Goal: Book appointment/travel/reservation

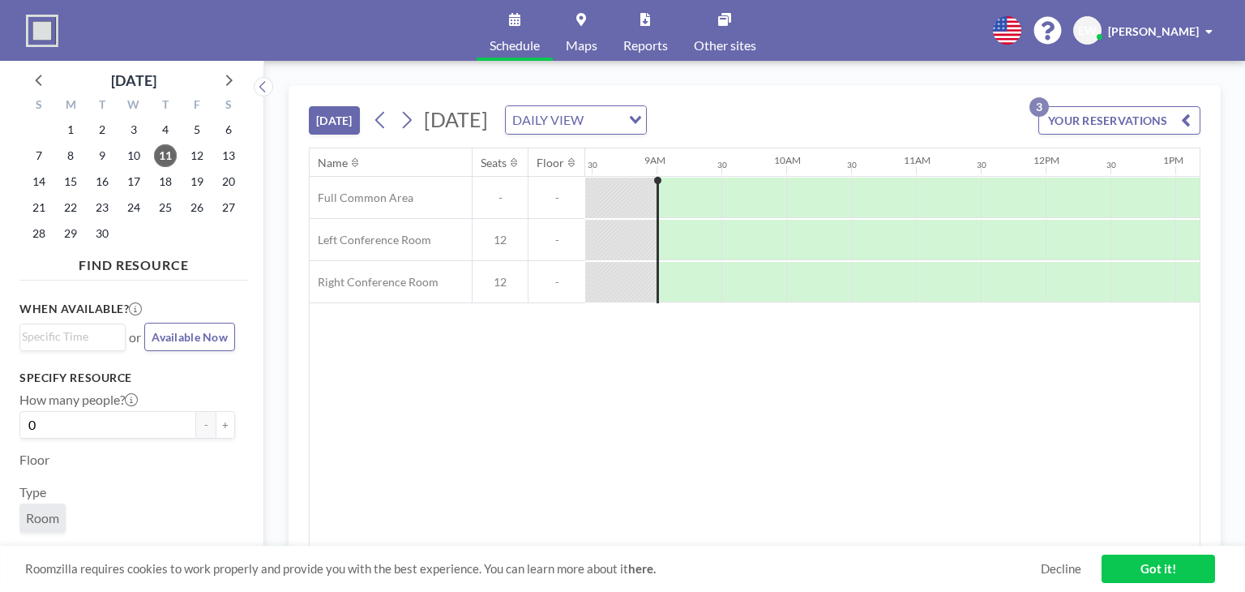
scroll to position [0, 1102]
click at [131, 212] on span "24" at bounding box center [133, 207] width 23 height 23
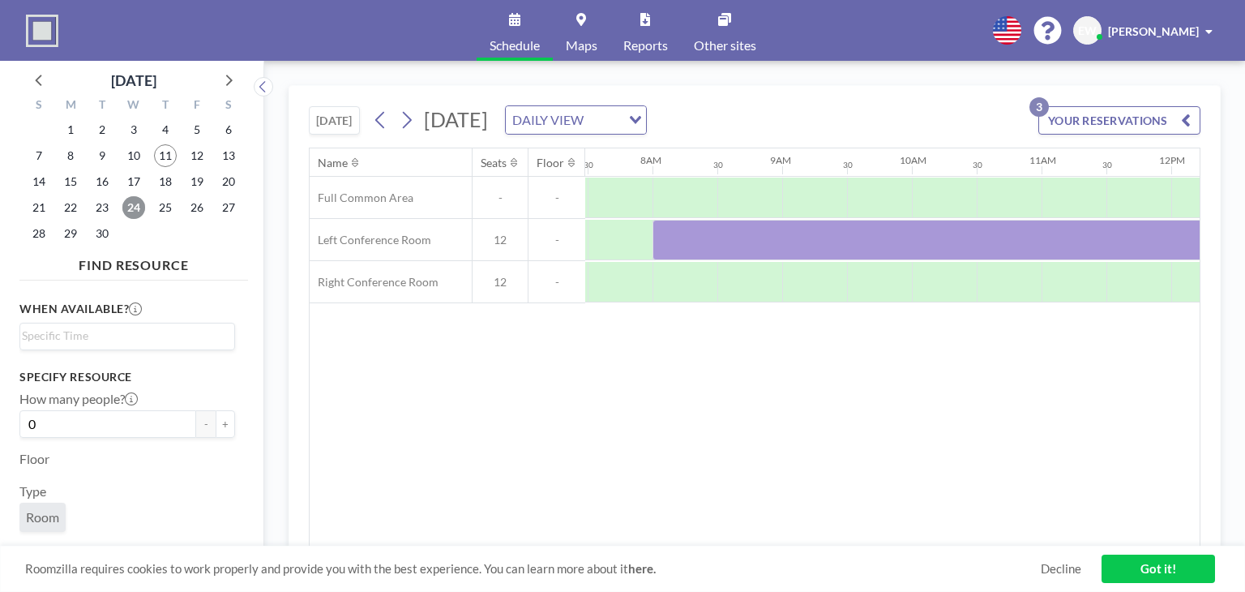
scroll to position [0, 973]
click at [162, 209] on span "25" at bounding box center [165, 207] width 23 height 23
click at [99, 201] on span "23" at bounding box center [102, 207] width 23 height 23
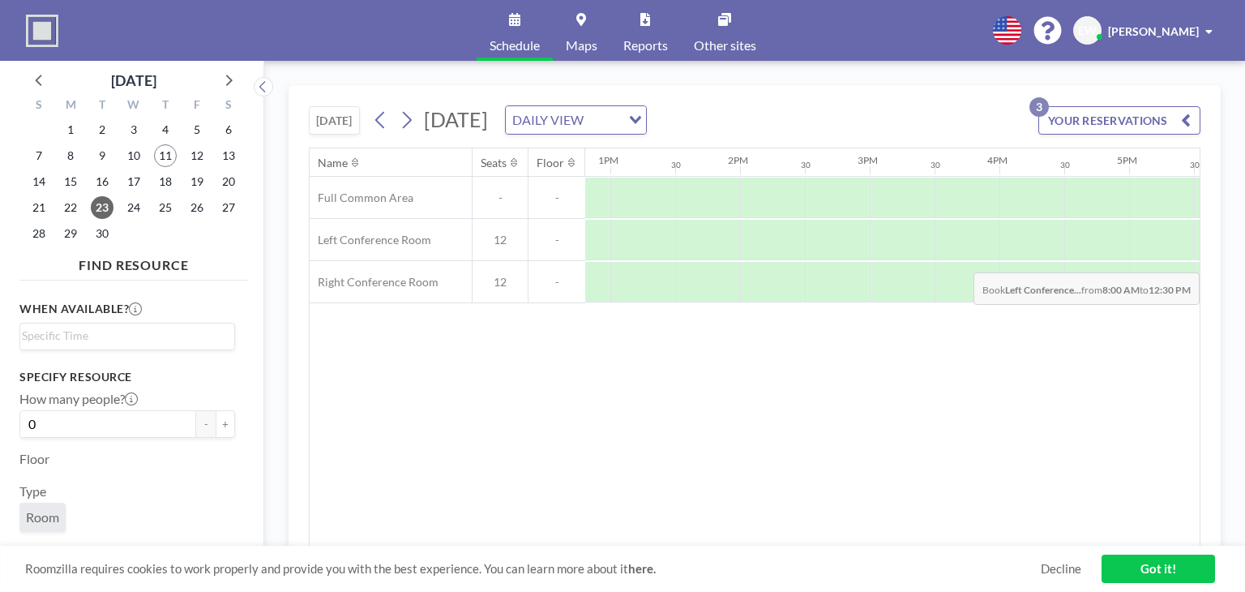
scroll to position [0, 1731]
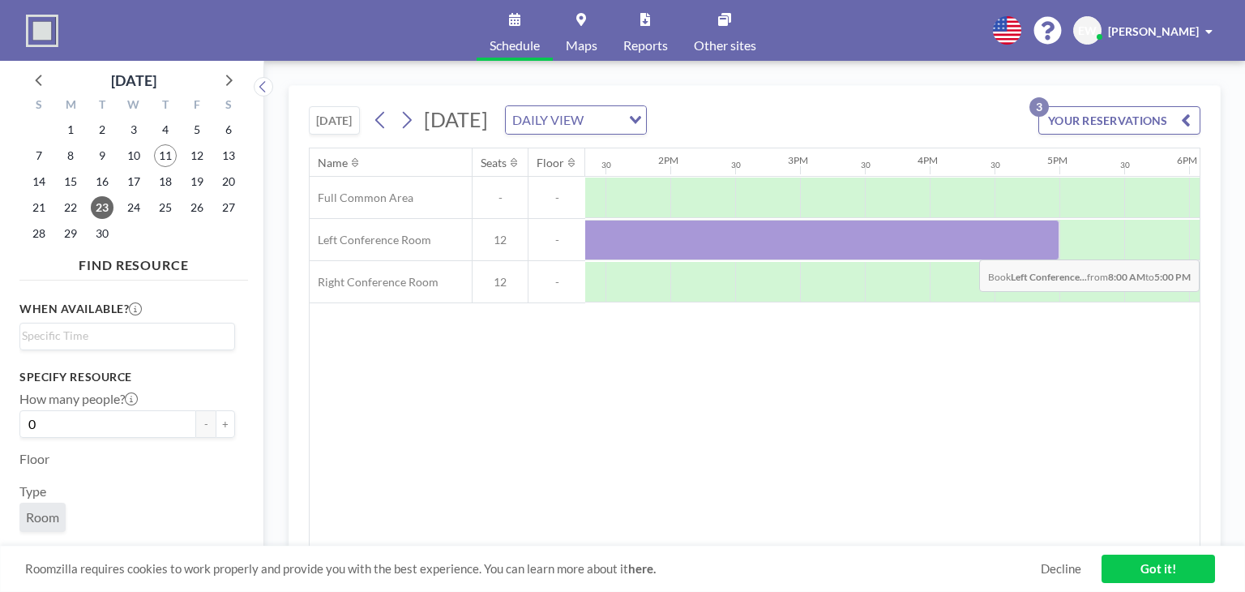
drag, startPoint x: 673, startPoint y: 250, endPoint x: 1051, endPoint y: 246, distance: 377.8
click at [1051, 246] on div at bounding box center [475, 240] width 1167 height 41
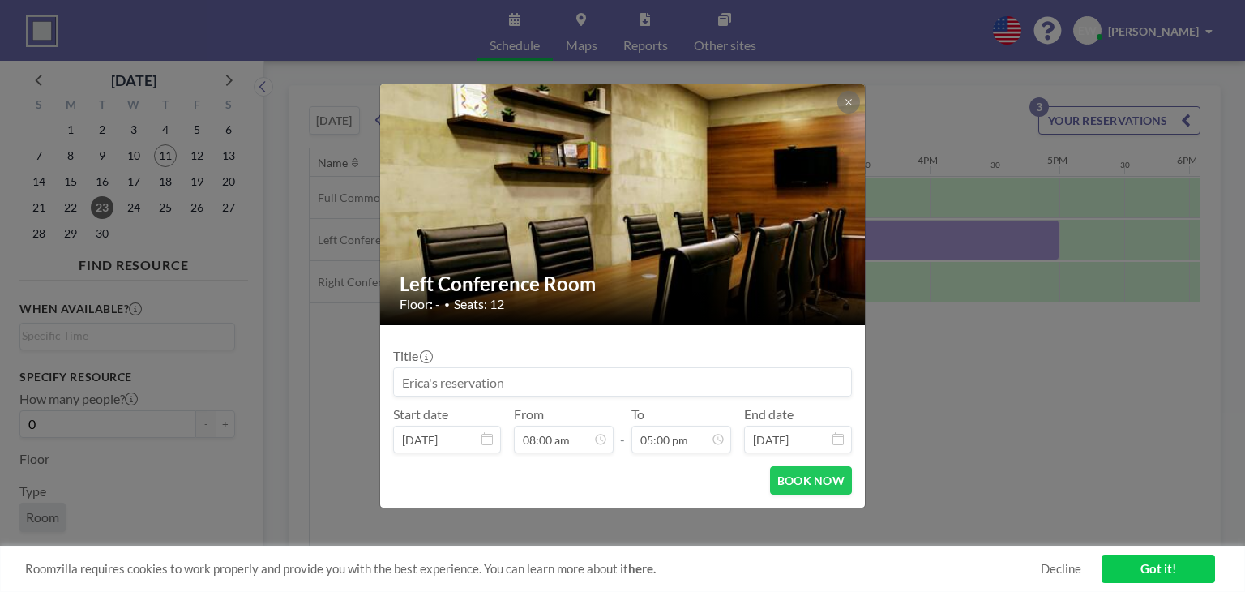
click at [550, 387] on input at bounding box center [622, 382] width 457 height 28
click at [454, 385] on input "Theradaptive R&D Conference" at bounding box center [622, 382] width 457 height 28
click at [571, 382] on input "Theradaptive R&D Conference" at bounding box center [622, 382] width 457 height 28
drag, startPoint x: 578, startPoint y: 384, endPoint x: 514, endPoint y: 386, distance: 64.1
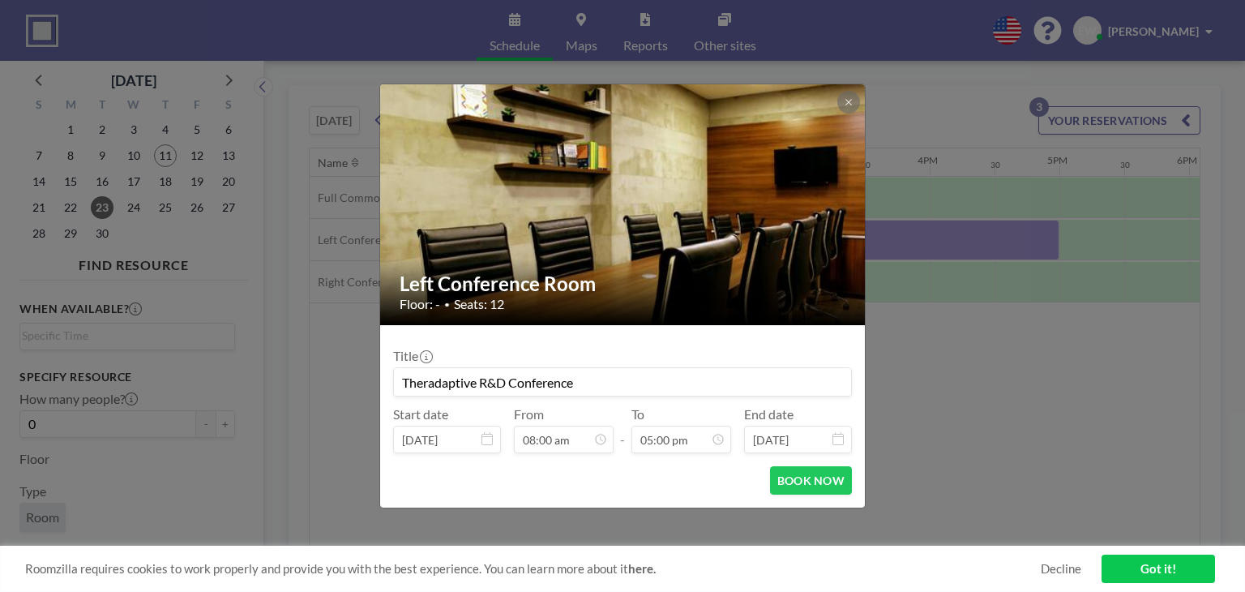
click at [514, 386] on input "Theradaptive R&D Conference" at bounding box center [622, 382] width 457 height 28
type input "Theradaptive R&D Summit"
click at [820, 471] on button "BOOK NOW" at bounding box center [811, 480] width 82 height 28
